Goal: Task Accomplishment & Management: Complete application form

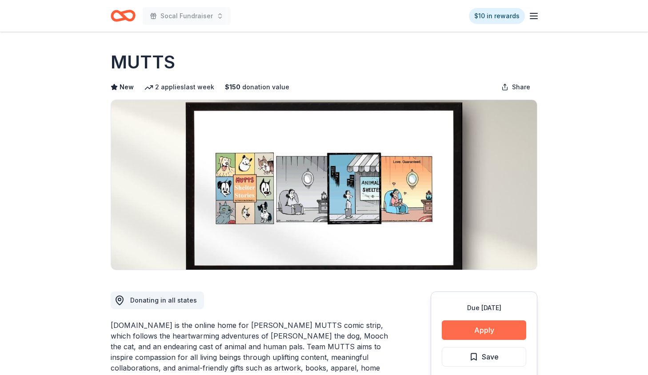
click at [503, 330] on button "Apply" at bounding box center [484, 330] width 84 height 20
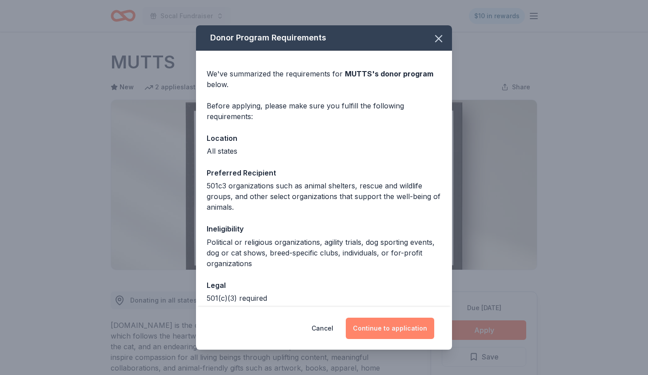
click at [409, 333] on button "Continue to application" at bounding box center [390, 328] width 88 height 21
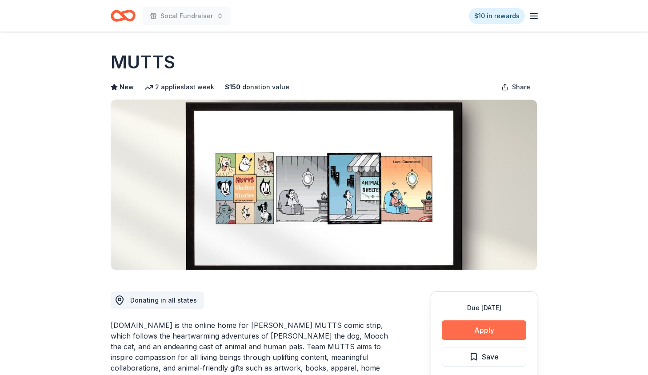
click at [473, 333] on button "Apply" at bounding box center [484, 330] width 84 height 20
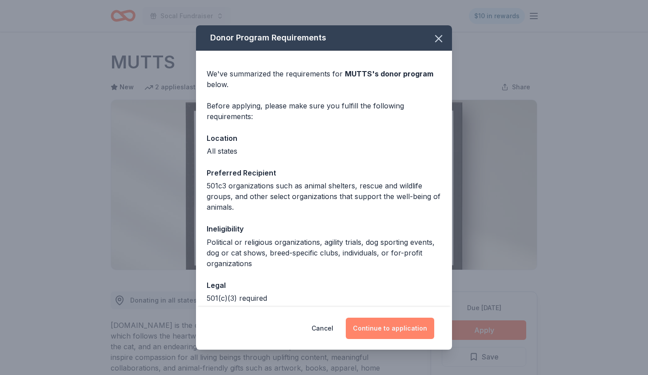
click at [403, 329] on button "Continue to application" at bounding box center [390, 328] width 88 height 21
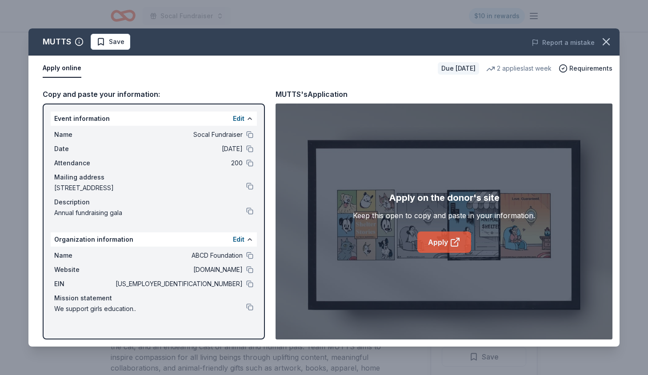
click at [427, 240] on link "Apply" at bounding box center [444, 242] width 54 height 21
